Goal: Information Seeking & Learning: Learn about a topic

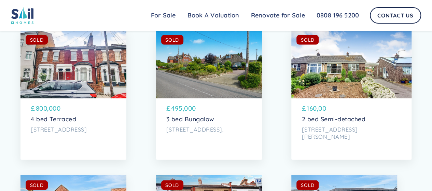
scroll to position [1385, 0]
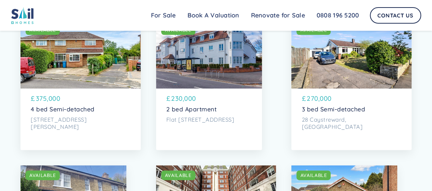
drag, startPoint x: 431, startPoint y: 71, endPoint x: 436, endPoint y: 59, distance: 13.1
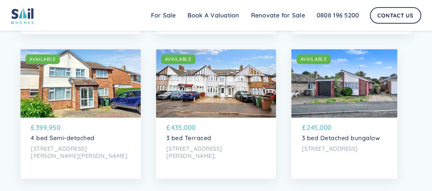
scroll to position [346, 0]
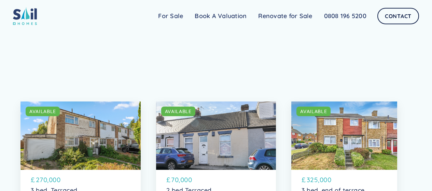
scroll to position [2443, 0]
